Goal: Information Seeking & Learning: Learn about a topic

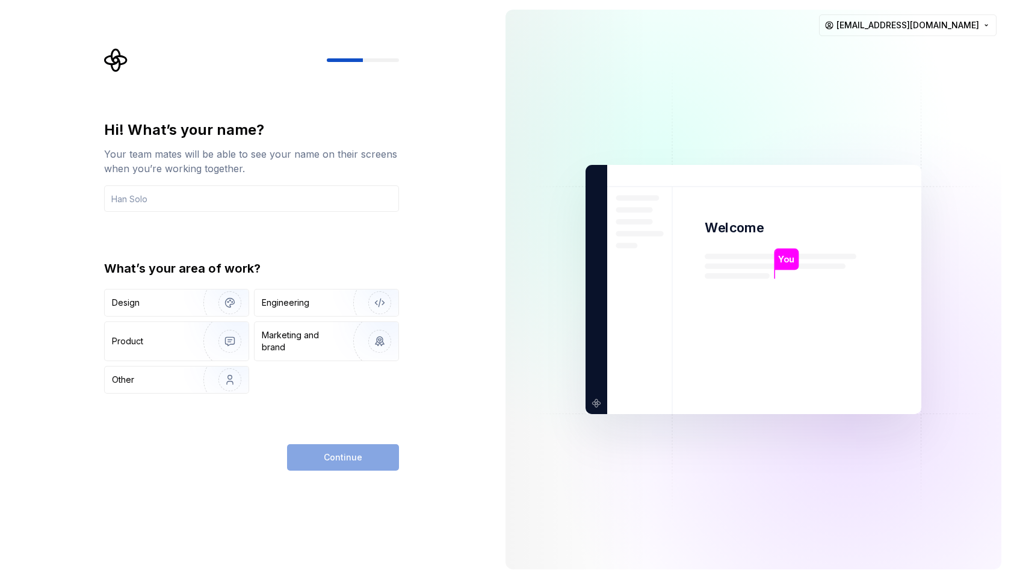
click at [254, 213] on div "Hi! What’s your name? Your team mates will be able to see your name on their sc…" at bounding box center [251, 256] width 295 height 273
click at [255, 207] on input "text" at bounding box center [251, 198] width 295 height 26
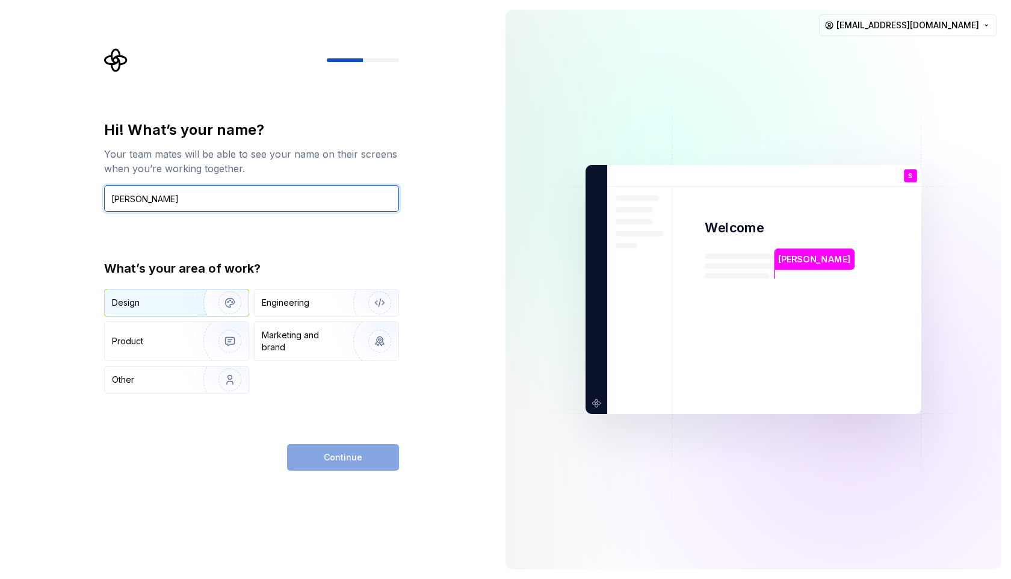
type input "Sophie"
click at [175, 301] on div "Design" at bounding box center [150, 303] width 76 height 12
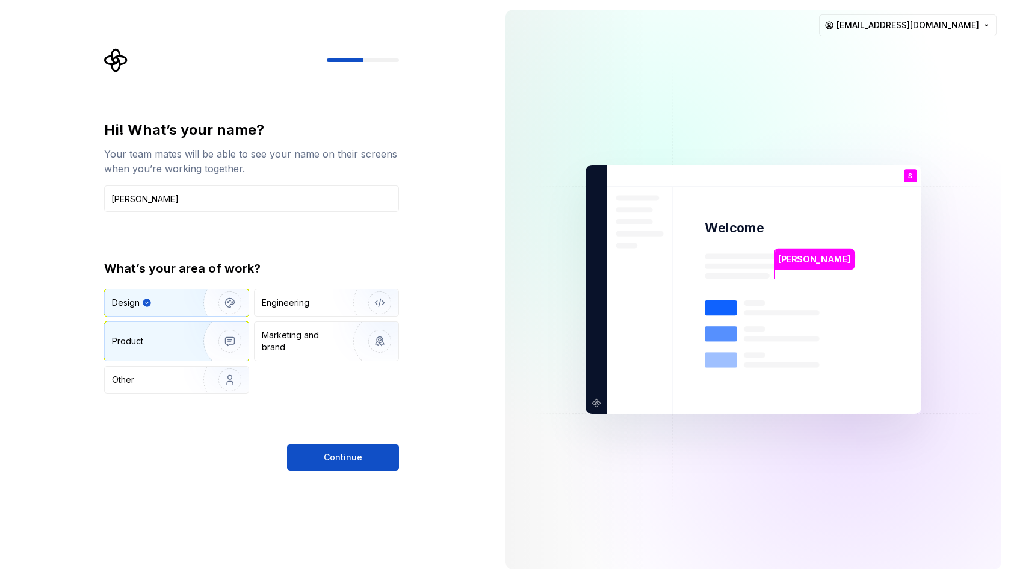
click at [190, 351] on img "button" at bounding box center [221, 341] width 77 height 81
click at [188, 310] on img "button" at bounding box center [221, 302] width 77 height 81
click at [302, 457] on button "Continue" at bounding box center [343, 457] width 112 height 26
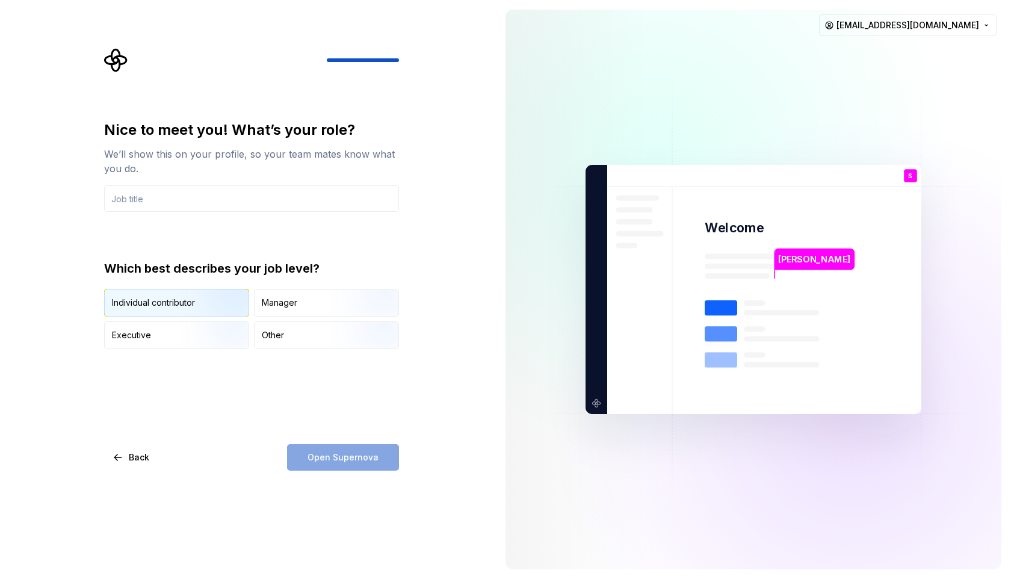
click at [206, 310] on img "button" at bounding box center [219, 317] width 77 height 81
click at [347, 456] on div "Open Supernova" at bounding box center [343, 457] width 112 height 26
click at [313, 452] on div "Open Supernova" at bounding box center [343, 457] width 112 height 26
click at [320, 188] on input "text" at bounding box center [251, 198] width 295 height 26
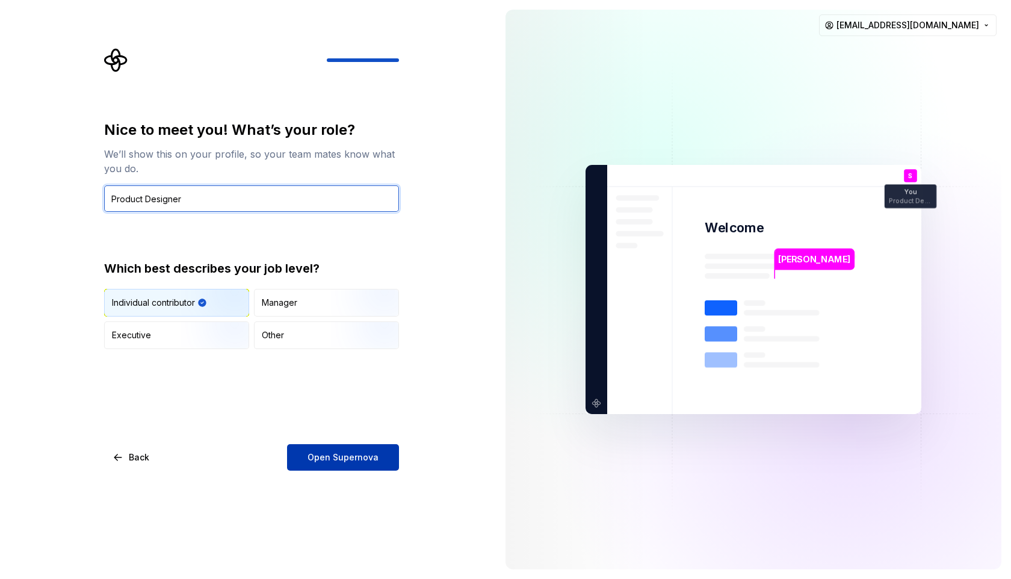
type input "Product Designer"
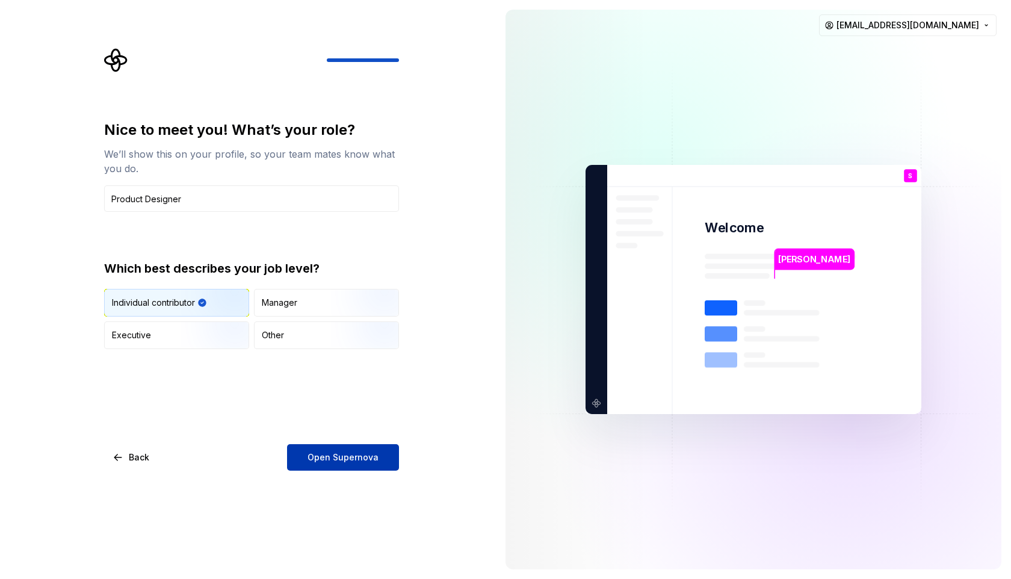
click at [358, 452] on span "Open Supernova" at bounding box center [342, 457] width 71 height 12
click at [465, 432] on div "Nice to meet you! What’s your role? We’ll show this on your profile, so your te…" at bounding box center [248, 289] width 496 height 579
click at [344, 464] on div "Open Supernova" at bounding box center [343, 457] width 112 height 26
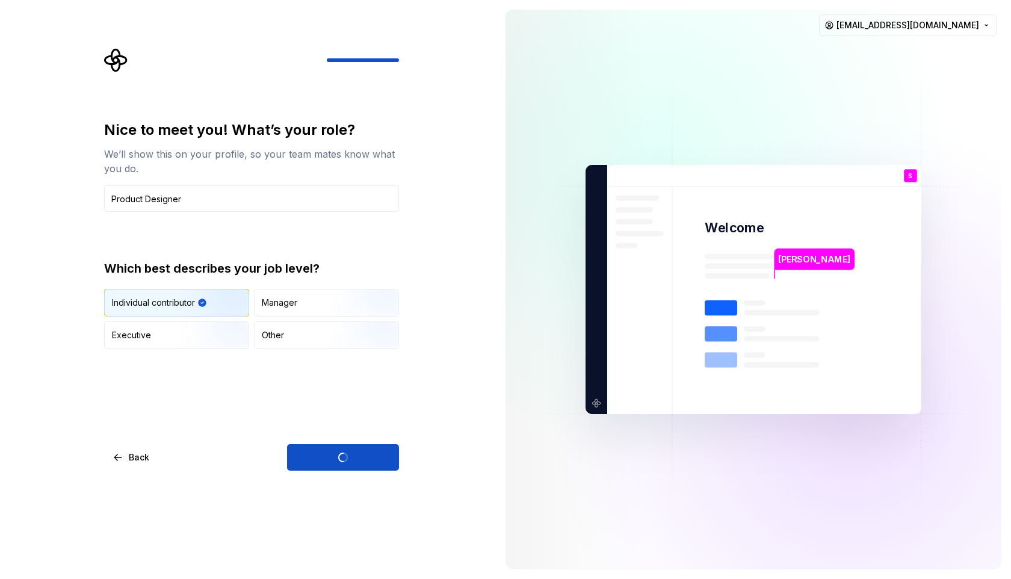
click at [344, 465] on div "Open Supernova" at bounding box center [343, 457] width 112 height 26
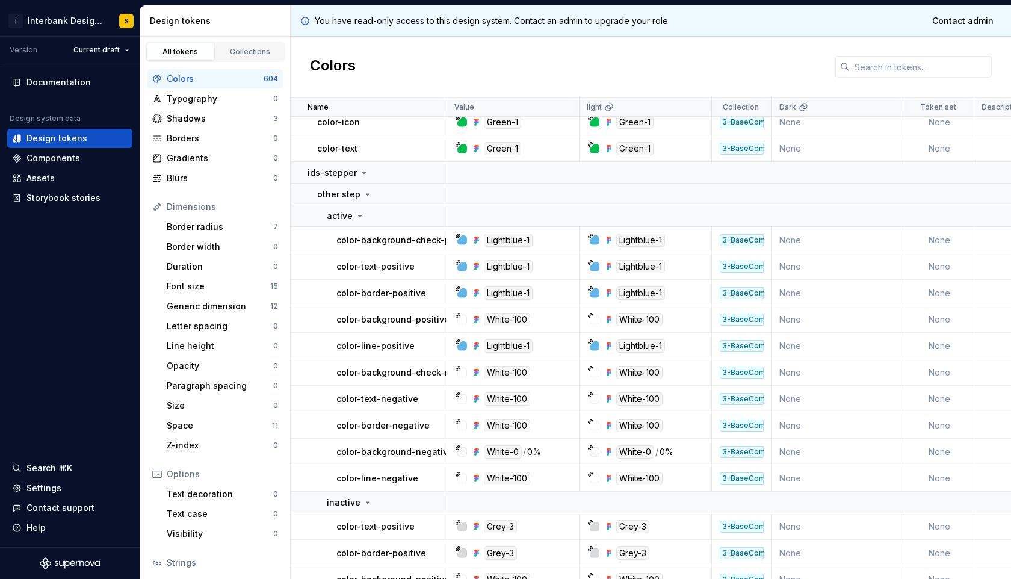
scroll to position [192, 0]
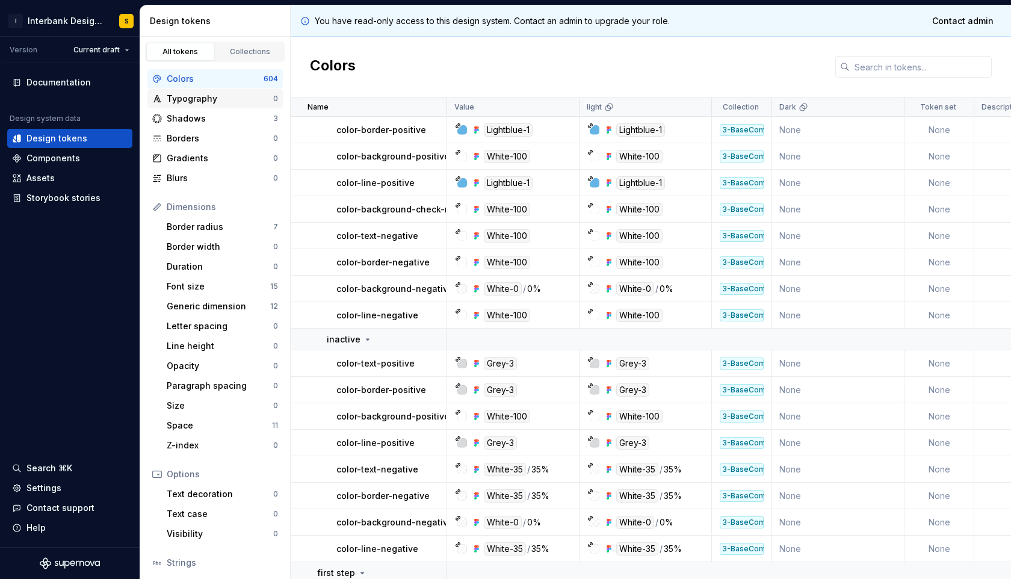
click at [174, 99] on div "Typography" at bounding box center [220, 99] width 106 height 12
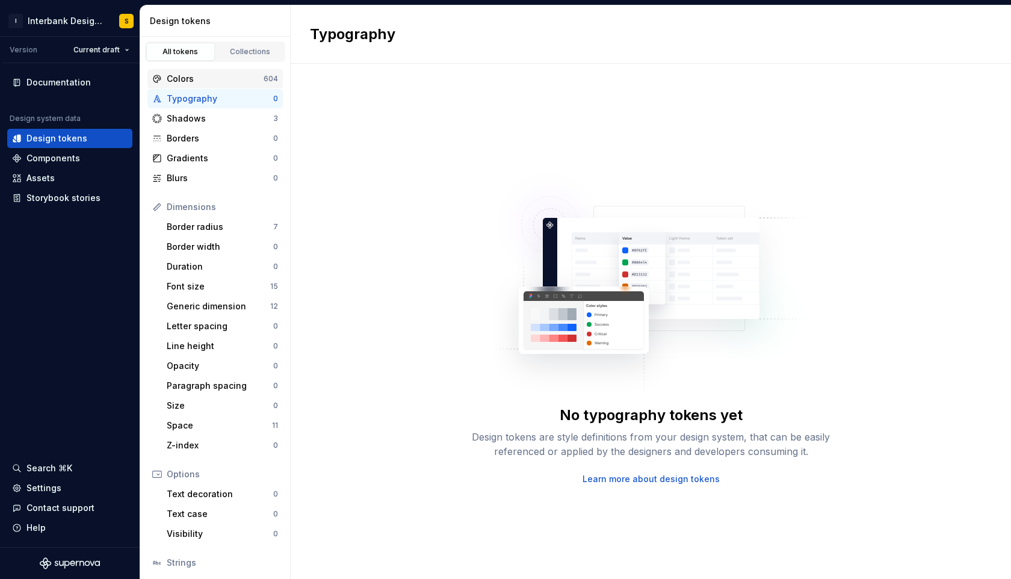
click at [176, 84] on div "Colors" at bounding box center [215, 79] width 97 height 12
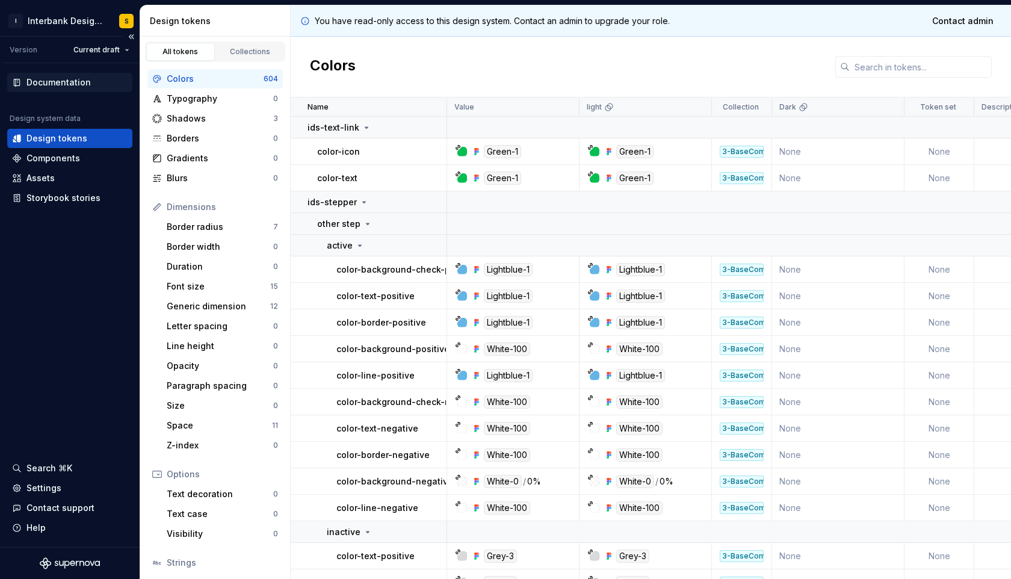
click at [61, 87] on div "Documentation" at bounding box center [58, 82] width 64 height 12
